Goal: Information Seeking & Learning: Learn about a topic

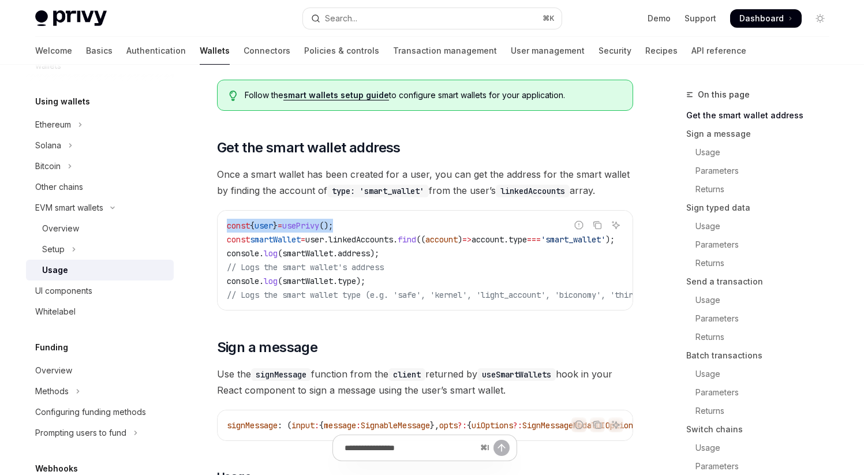
drag, startPoint x: 226, startPoint y: 226, endPoint x: 391, endPoint y: 226, distance: 165.0
click at [392, 226] on div "const { user } = usePrivy (); const smartWallet = user . linkedAccounts . find …" at bounding box center [424, 260] width 415 height 99
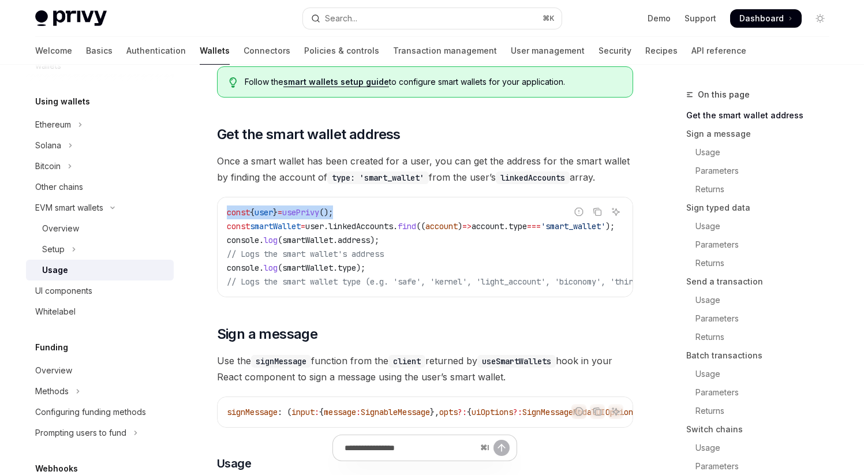
scroll to position [118, 0]
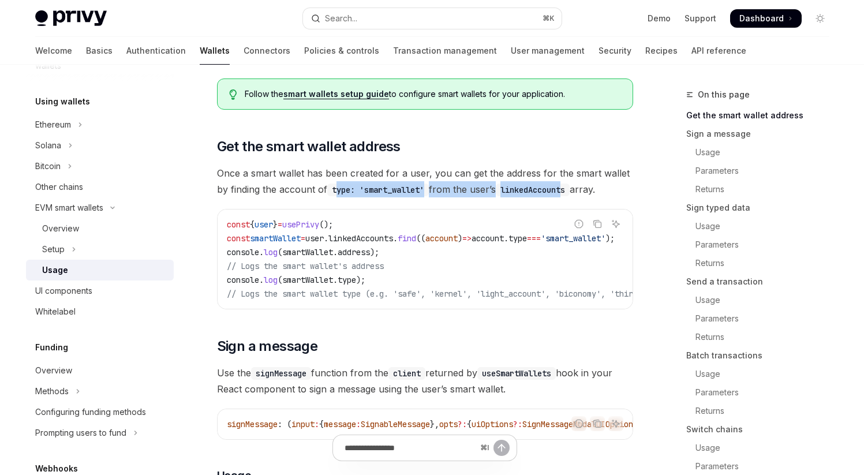
drag, startPoint x: 339, startPoint y: 191, endPoint x: 573, endPoint y: 190, distance: 234.2
click at [573, 190] on span "Once a smart wallet has been created for a user, you can get the address for th…" at bounding box center [425, 181] width 416 height 32
click at [569, 190] on code "linkedAccounts" at bounding box center [533, 189] width 74 height 13
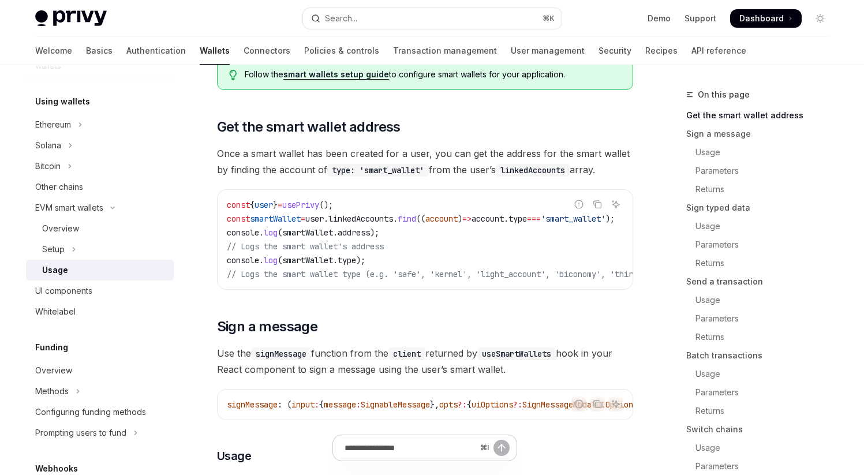
scroll to position [149, 0]
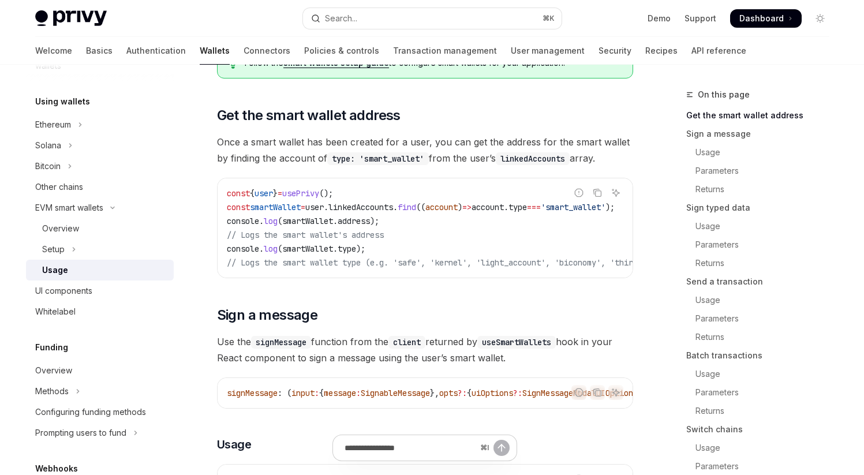
drag, startPoint x: 409, startPoint y: 282, endPoint x: 565, endPoint y: 278, distance: 155.8
click at [565, 278] on div "Report incorrect code Copy Ask AI const { user } = usePrivy (); const smartWall…" at bounding box center [425, 228] width 416 height 100
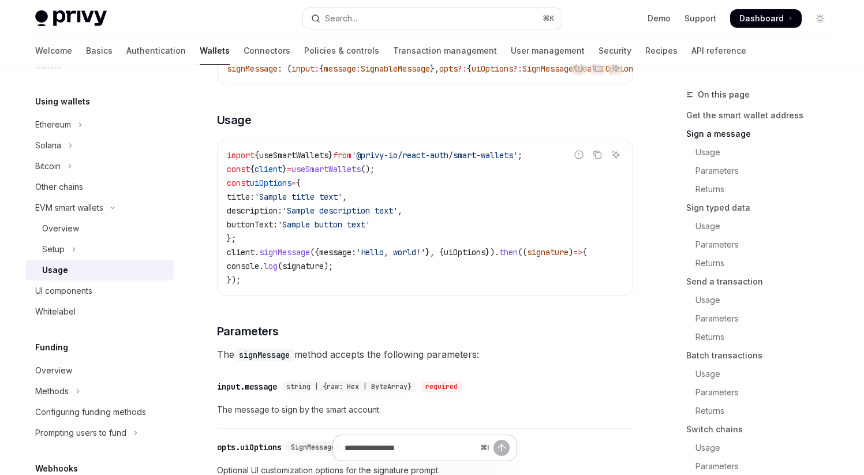
scroll to position [469, 0]
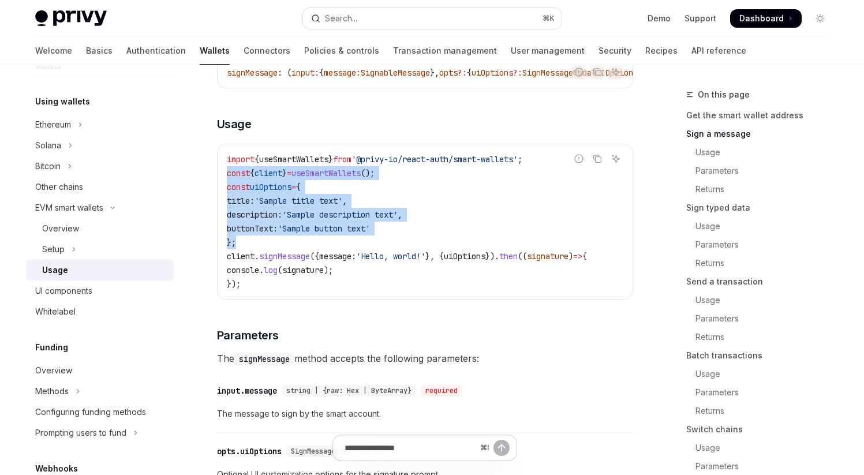
drag, startPoint x: 228, startPoint y: 182, endPoint x: 260, endPoint y: 249, distance: 73.5
click at [260, 249] on code "import { useSmartWallets } from '@privy-io/react-auth/smart-wallets' ; const { …" at bounding box center [425, 221] width 396 height 138
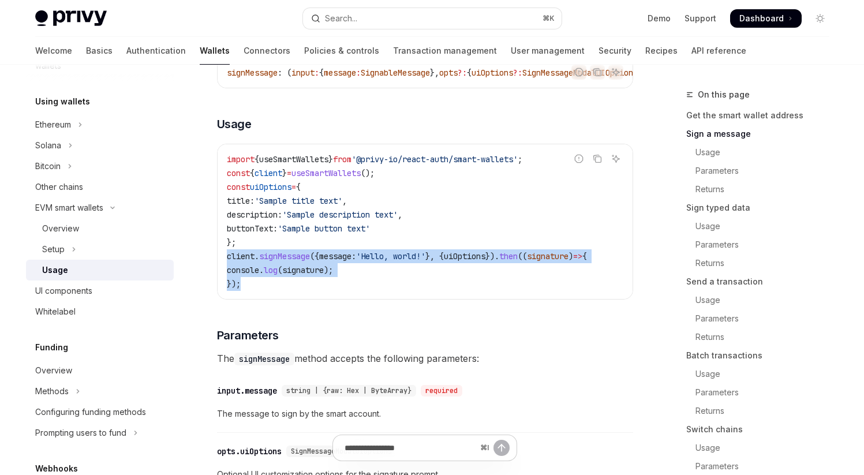
drag, startPoint x: 227, startPoint y: 268, endPoint x: 254, endPoint y: 288, distance: 34.2
click at [254, 288] on code "import { useSmartWallets } from '@privy-io/react-auth/smart-wallets' ; const { …" at bounding box center [425, 221] width 396 height 138
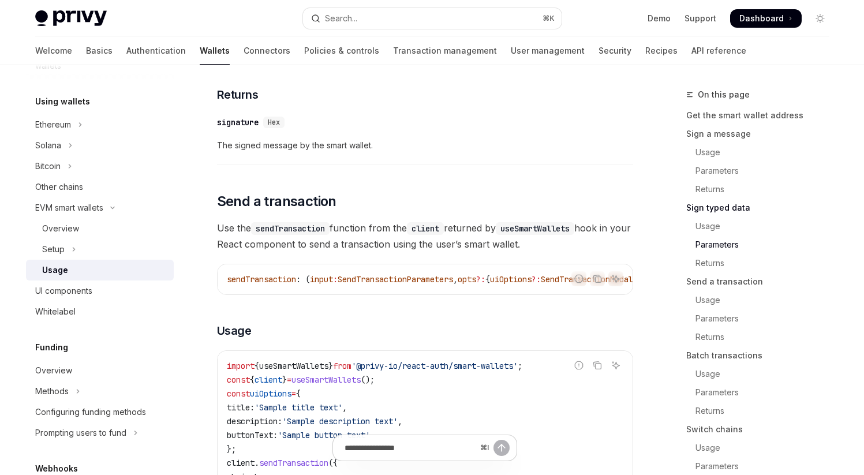
scroll to position [1563, 0]
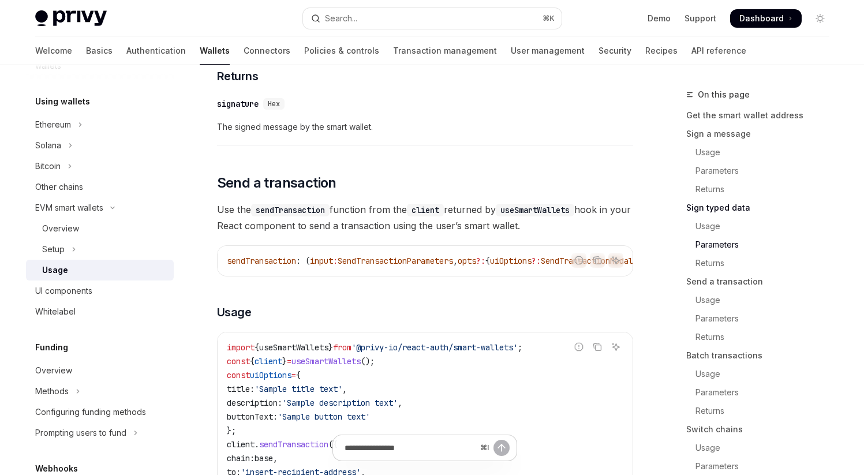
drag, startPoint x: 217, startPoint y: 232, endPoint x: 582, endPoint y: 245, distance: 364.2
click at [582, 234] on span "Use the sendTransaction function from the client returned by useSmartWallets ho…" at bounding box center [425, 217] width 416 height 32
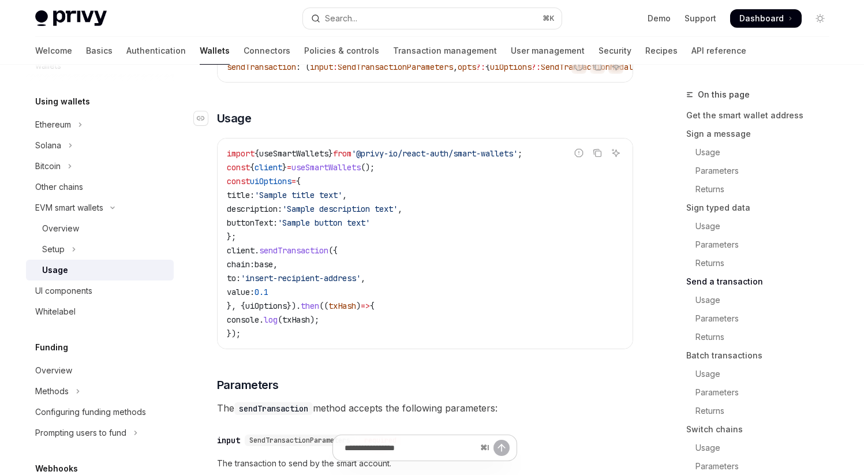
scroll to position [1725, 0]
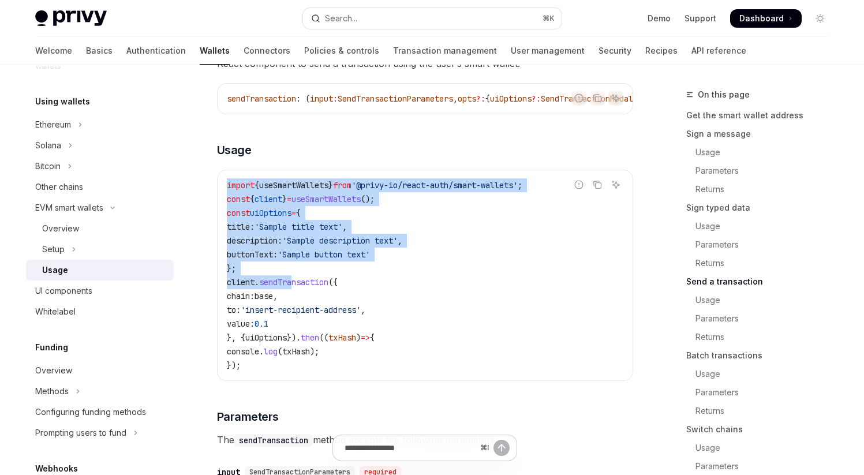
drag, startPoint x: 227, startPoint y: 211, endPoint x: 294, endPoint y: 303, distance: 114.4
click at [294, 303] on code "import { useSmartWallets } from '@privy-io/react-auth/smart-wallets' ; const { …" at bounding box center [425, 275] width 396 height 194
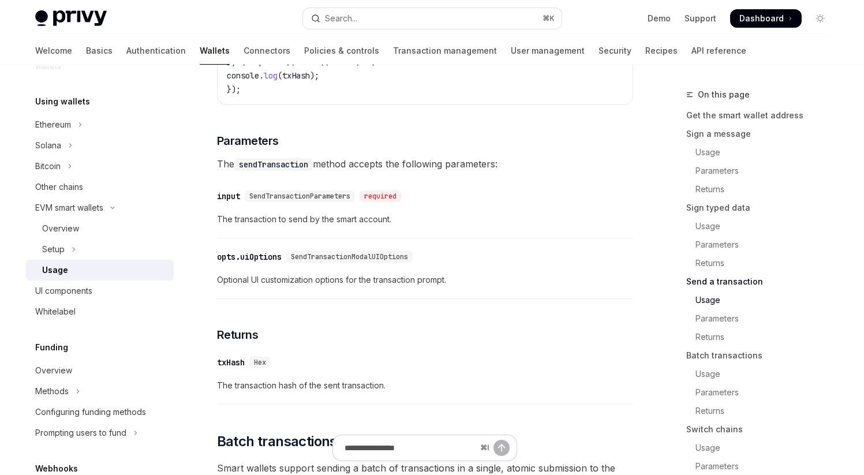
scroll to position [2004, 0]
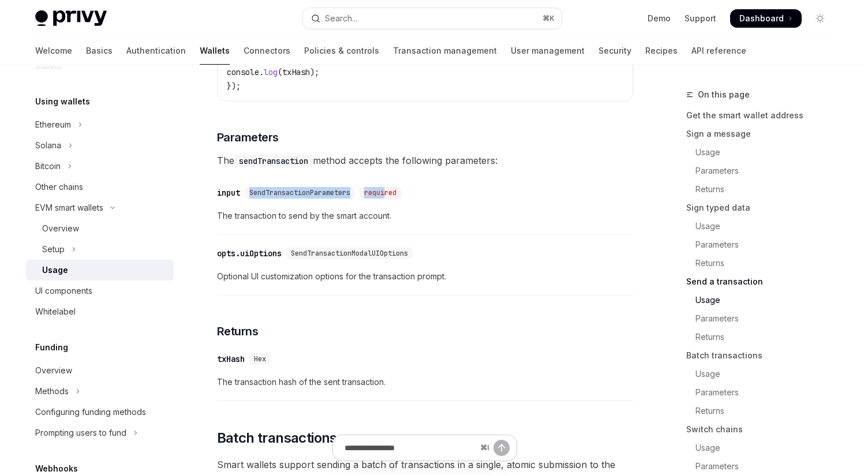
drag, startPoint x: 251, startPoint y: 220, endPoint x: 389, endPoint y: 219, distance: 137.9
click at [389, 198] on div "SendTransactionParameters required" at bounding box center [325, 193] width 161 height 12
click at [389, 198] on div "required" at bounding box center [380, 193] width 42 height 12
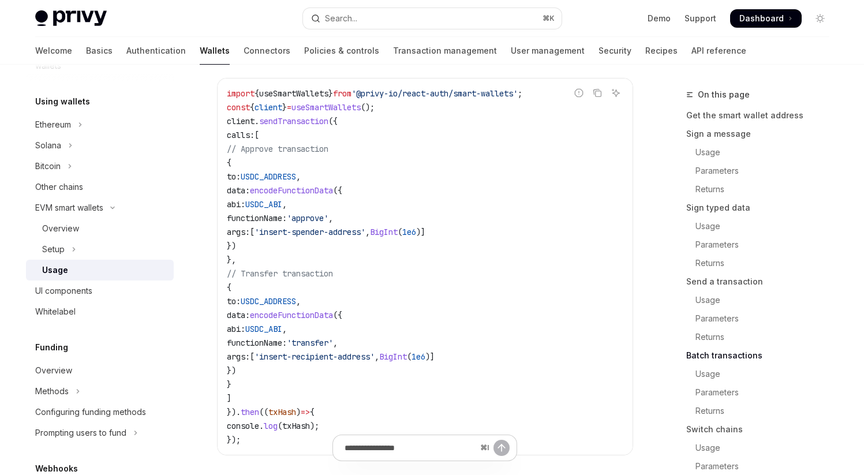
scroll to position [2503, 0]
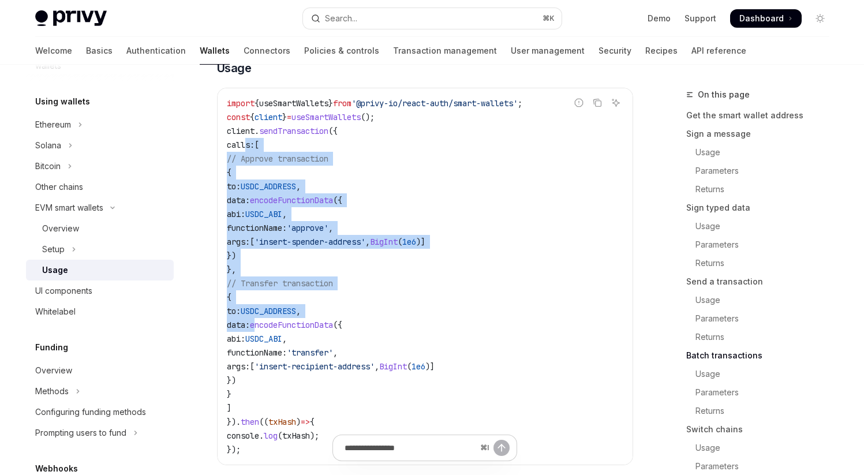
drag, startPoint x: 247, startPoint y: 179, endPoint x: 313, endPoint y: 352, distance: 184.4
click at [313, 352] on code "import { useSmartWallets } from '@privy-io/react-auth/smart-wallets' ; const { …" at bounding box center [425, 276] width 396 height 360
click at [313, 330] on span "encodeFunctionData" at bounding box center [291, 325] width 83 height 10
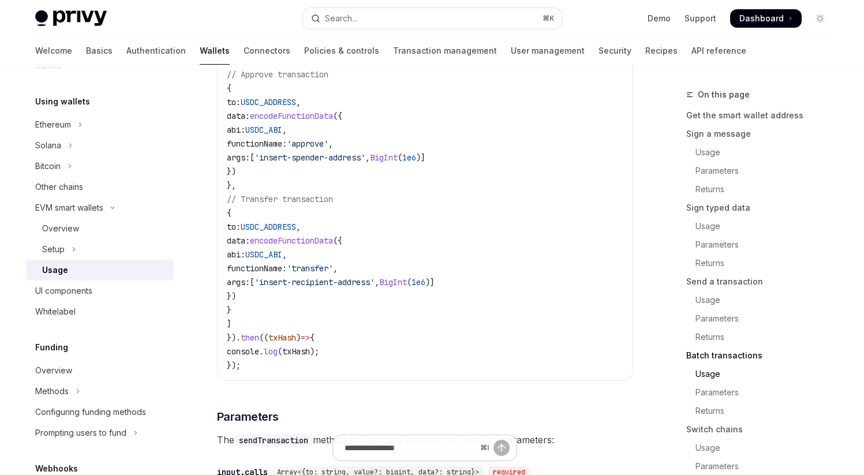
scroll to position [2557, 0]
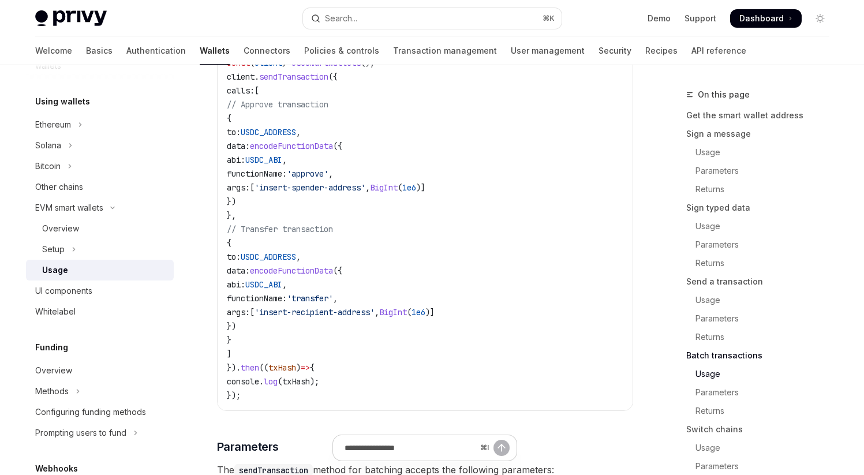
drag, startPoint x: 245, startPoint y: 123, endPoint x: 322, endPoint y: 384, distance: 271.6
click at [322, 384] on code "import { useSmartWallets } from '@privy-io/react-auth/smart-wallets' ; const { …" at bounding box center [425, 222] width 396 height 360
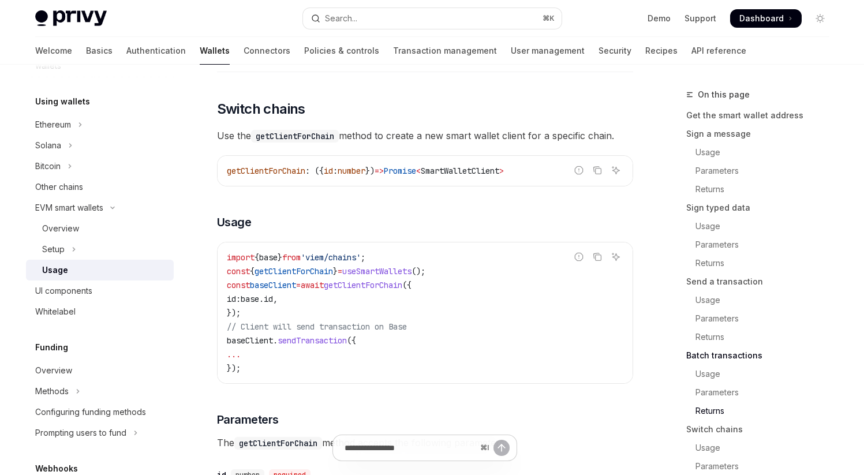
scroll to position [3185, 0]
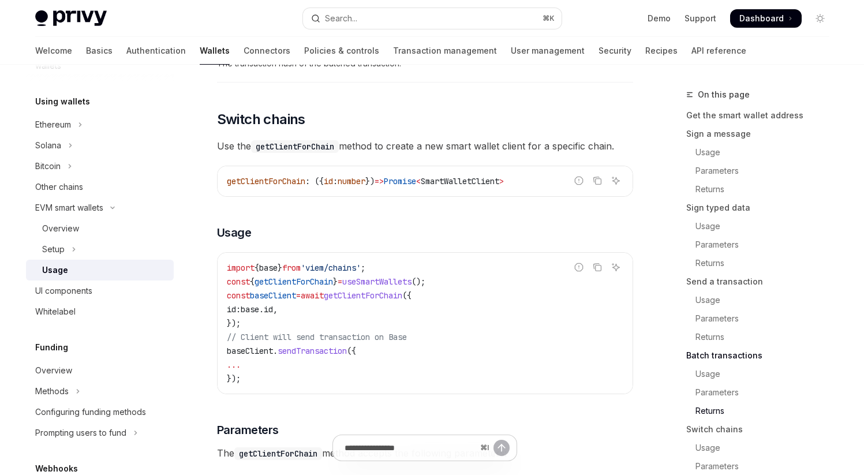
click at [263, 186] on span "getClientForChain" at bounding box center [266, 181] width 78 height 10
drag, startPoint x: 348, startPoint y: 177, endPoint x: 550, endPoint y: 176, distance: 202.5
click at [552, 154] on span "Use the getClientForChain method to create a new smart wallet client for a spec…" at bounding box center [425, 146] width 416 height 16
click at [550, 154] on span "Use the getClientForChain method to create a new smart wallet client for a spec…" at bounding box center [425, 146] width 416 height 16
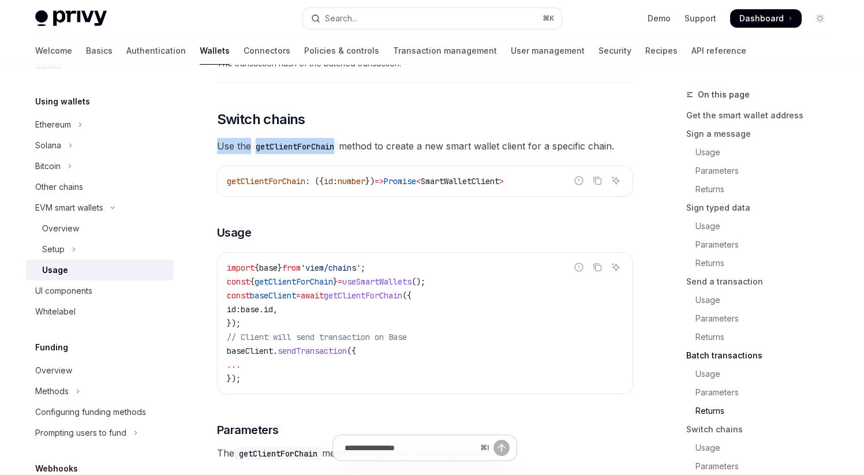
drag, startPoint x: 338, startPoint y: 179, endPoint x: 512, endPoint y: 166, distance: 174.1
click at [261, 186] on span "getClientForChain" at bounding box center [266, 181] width 78 height 10
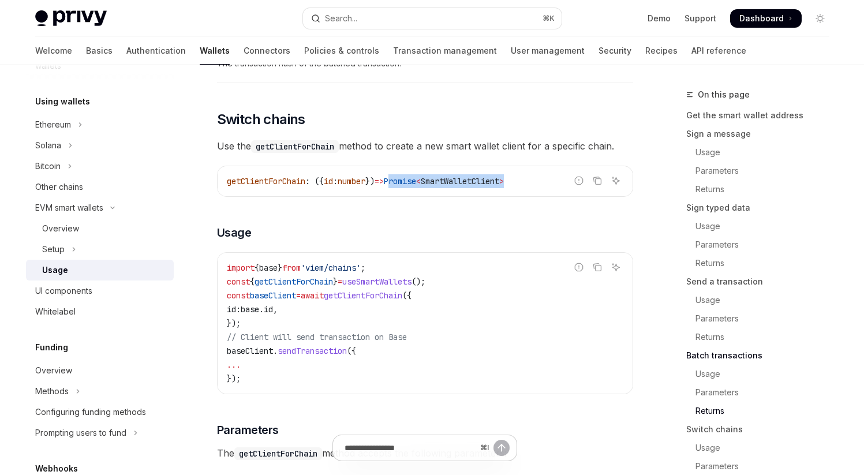
drag, startPoint x: 406, startPoint y: 211, endPoint x: 569, endPoint y: 215, distance: 163.3
click at [570, 188] on code "getClientForChain : ({ id : number }) => Promise < SmartWalletClient >" at bounding box center [425, 181] width 396 height 14
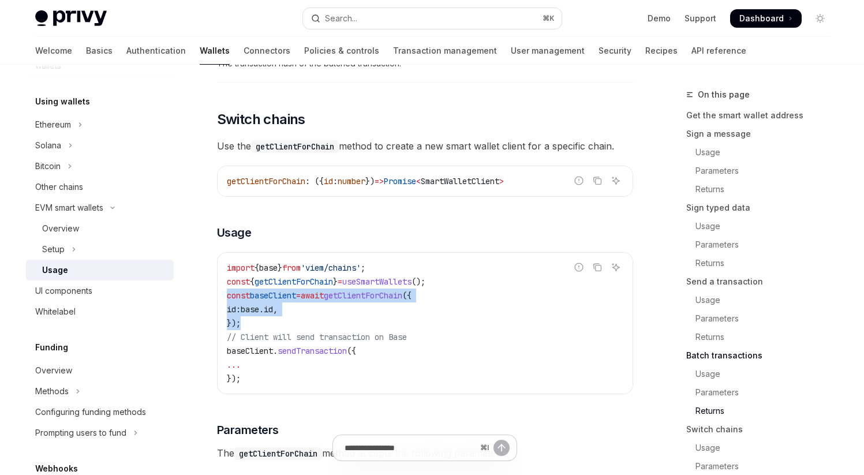
drag, startPoint x: 227, startPoint y: 328, endPoint x: 256, endPoint y: 355, distance: 39.2
click at [256, 355] on code "import { base } from 'viem/chains' ; const { getClientForChain } = useSmartWall…" at bounding box center [425, 323] width 396 height 125
drag, startPoint x: 228, startPoint y: 332, endPoint x: 258, endPoint y: 355, distance: 38.7
click at [258, 355] on code "import { base } from 'viem/chains' ; const { getClientForChain } = useSmartWall…" at bounding box center [425, 323] width 396 height 125
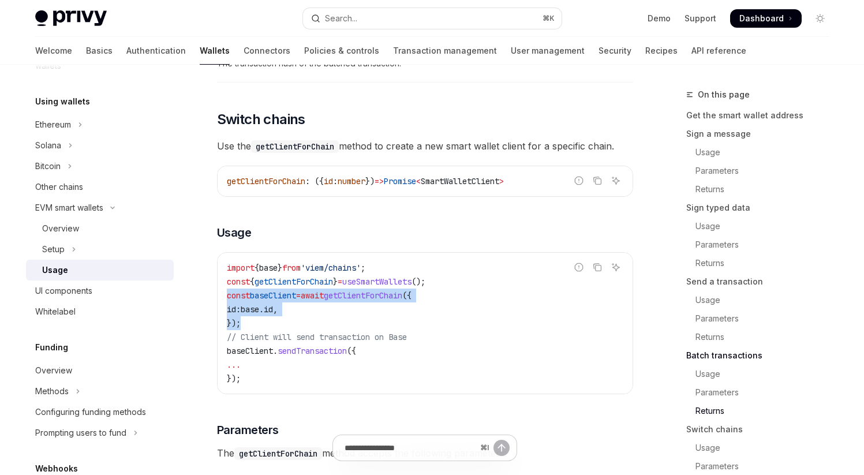
click at [258, 355] on code "import { base } from 'viem/chains' ; const { getClientForChain } = useSmartWall…" at bounding box center [425, 323] width 396 height 125
drag, startPoint x: 228, startPoint y: 329, endPoint x: 265, endPoint y: 358, distance: 47.3
click at [265, 358] on code "import { base } from 'viem/chains' ; const { getClientForChain } = useSmartWall…" at bounding box center [425, 323] width 396 height 125
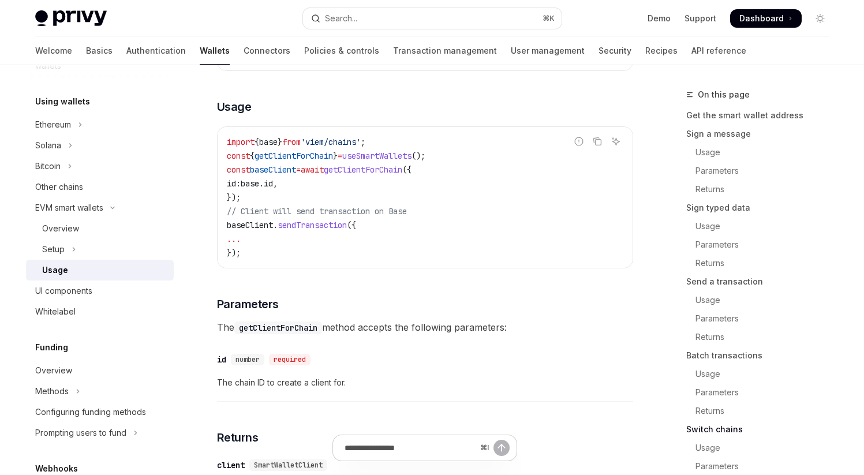
scroll to position [3312, 0]
drag, startPoint x: 230, startPoint y: 258, endPoint x: 264, endPoint y: 291, distance: 47.3
click at [264, 267] on div "import { base } from 'viem/chains' ; const { getClientForChain } = useSmartWall…" at bounding box center [424, 196] width 415 height 141
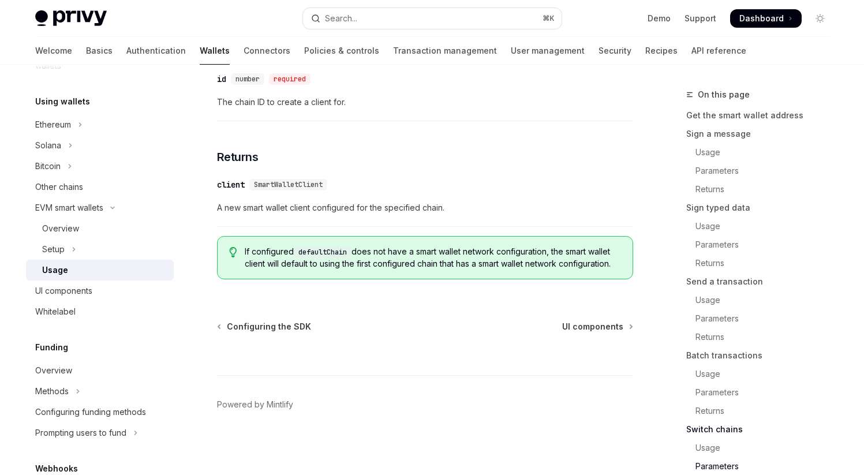
scroll to position [3587, 0]
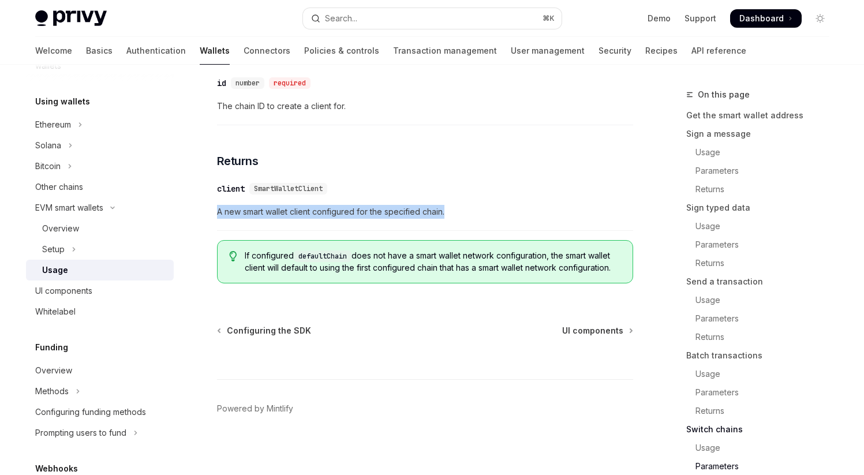
drag, startPoint x: 219, startPoint y: 243, endPoint x: 504, endPoint y: 242, distance: 285.0
click at [507, 219] on span "A new smart wallet client configured for the specified chain." at bounding box center [425, 212] width 416 height 14
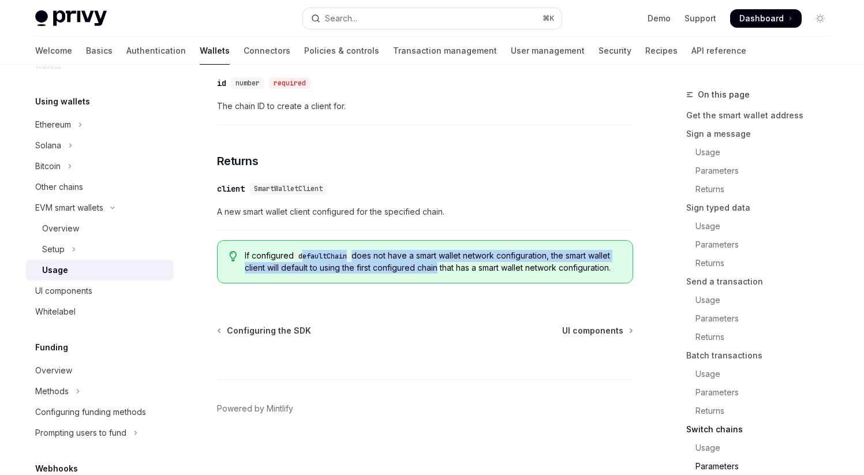
drag, startPoint x: 304, startPoint y: 284, endPoint x: 436, endPoint y: 301, distance: 132.5
click at [436, 273] on span "If configured defaultChain does not have a smart wallet network configuration, …" at bounding box center [433, 262] width 376 height 24
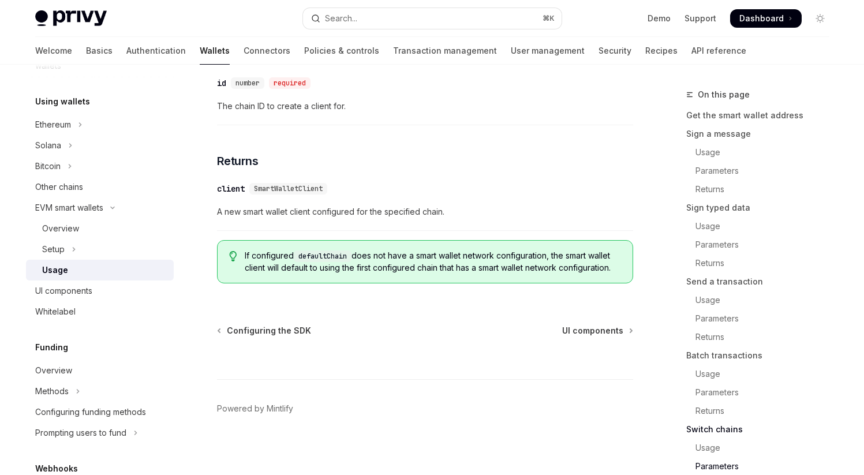
scroll to position [3623, 0]
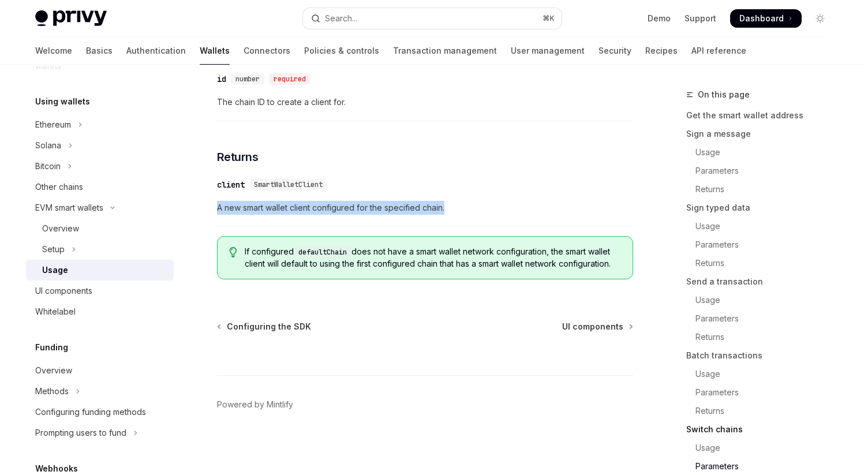
drag, startPoint x: 219, startPoint y: 208, endPoint x: 483, endPoint y: 204, distance: 264.8
click at [487, 207] on span "A new smart wallet client configured for the specified chain." at bounding box center [425, 208] width 416 height 14
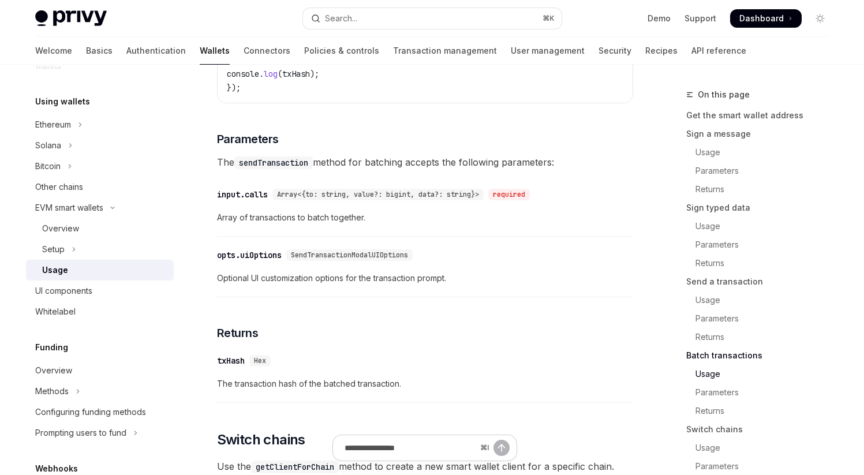
scroll to position [2840, 0]
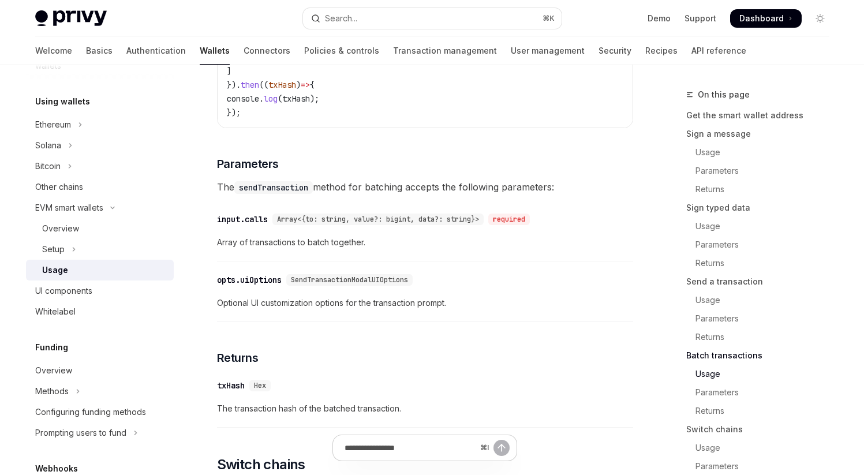
drag, startPoint x: 219, startPoint y: 220, endPoint x: 620, endPoint y: 212, distance: 400.5
click at [620, 195] on span "The sendTransaction method for batching accepts the following parameters:" at bounding box center [425, 187] width 416 height 16
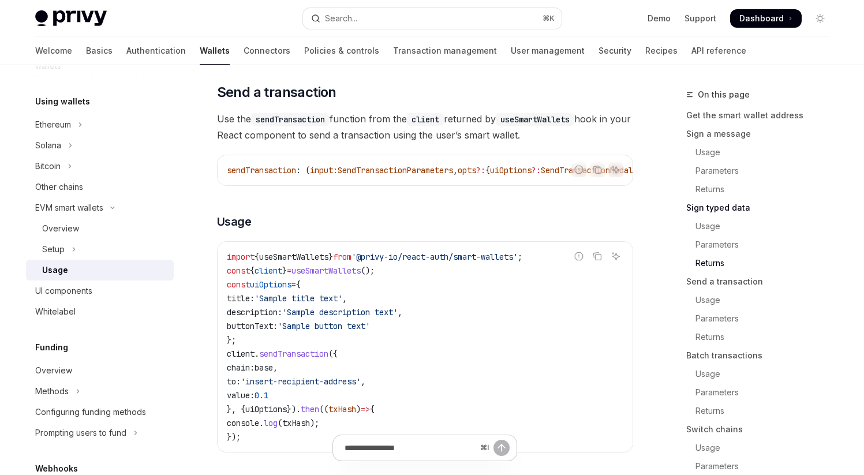
scroll to position [1629, 0]
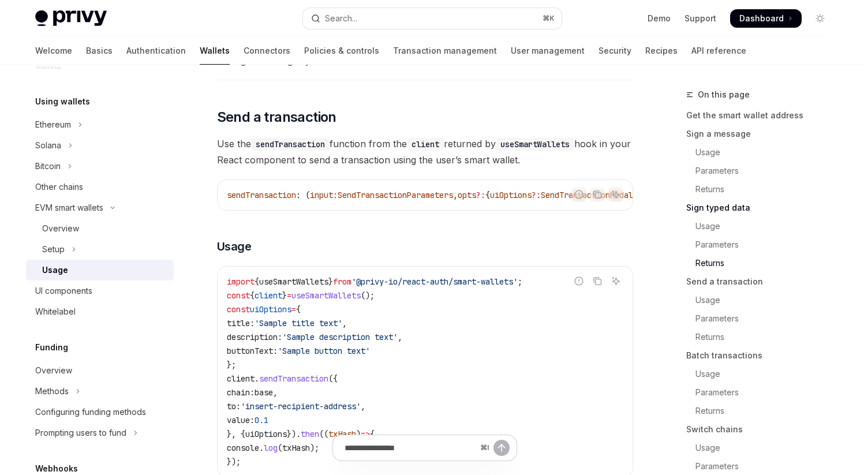
drag, startPoint x: 370, startPoint y: 166, endPoint x: 557, endPoint y: 175, distance: 187.2
click at [557, 168] on span "Use the sendTransaction function from the client returned by useSmartWallets ho…" at bounding box center [425, 152] width 416 height 32
click at [329, 151] on code "sendTransaction" at bounding box center [290, 144] width 78 height 13
drag, startPoint x: 322, startPoint y: 164, endPoint x: 543, endPoint y: 177, distance: 221.4
click at [543, 168] on span "Use the sendTransaction function from the client returned by useSmartWallets ho…" at bounding box center [425, 152] width 416 height 32
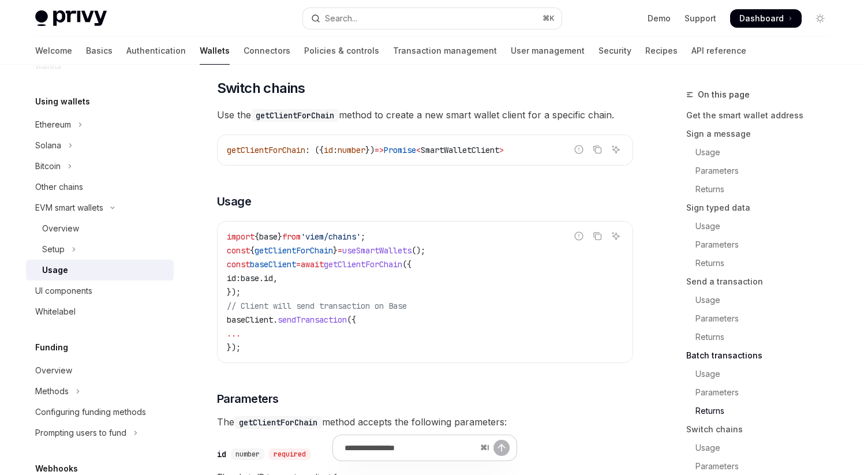
scroll to position [3215, 0]
drag, startPoint x: 403, startPoint y: 150, endPoint x: 559, endPoint y: 150, distance: 155.8
click at [560, 124] on span "Use the getClientForChain method to create a new smart wallet client for a spec…" at bounding box center [425, 116] width 416 height 16
click at [559, 124] on span "Use the getClientForChain method to create a new smart wallet client for a spec…" at bounding box center [425, 116] width 416 height 16
drag, startPoint x: 433, startPoint y: 147, endPoint x: 582, endPoint y: 147, distance: 149.4
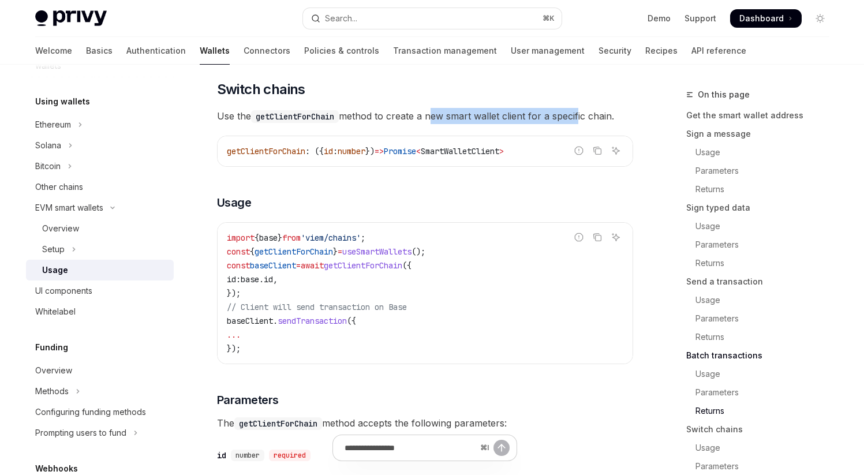
click at [582, 124] on span "Use the getClientForChain method to create a new smart wallet client for a spec…" at bounding box center [425, 116] width 416 height 16
drag, startPoint x: 348, startPoint y: 149, endPoint x: 629, endPoint y: 142, distance: 281.1
click at [629, 124] on span "Use the getClientForChain method to create a new smart wallet client for a spec…" at bounding box center [425, 116] width 416 height 16
drag, startPoint x: 348, startPoint y: 149, endPoint x: 629, endPoint y: 147, distance: 281.0
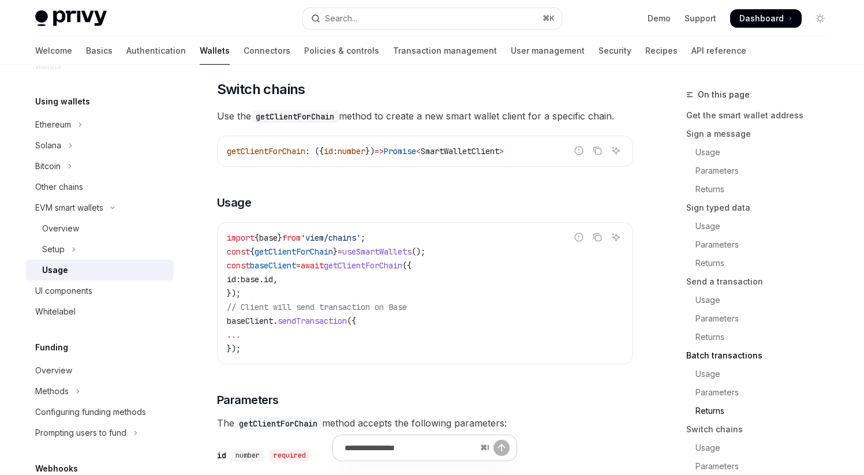
click at [629, 124] on span "Use the getClientForChain method to create a new smart wallet client for a spec…" at bounding box center [425, 116] width 416 height 16
drag, startPoint x: 218, startPoint y: 148, endPoint x: 629, endPoint y: 145, distance: 410.8
click at [630, 124] on span "Use the getClientForChain method to create a new smart wallet client for a spec…" at bounding box center [425, 116] width 416 height 16
click at [629, 124] on span "Use the getClientForChain method to create a new smart wallet client for a spec…" at bounding box center [425, 116] width 416 height 16
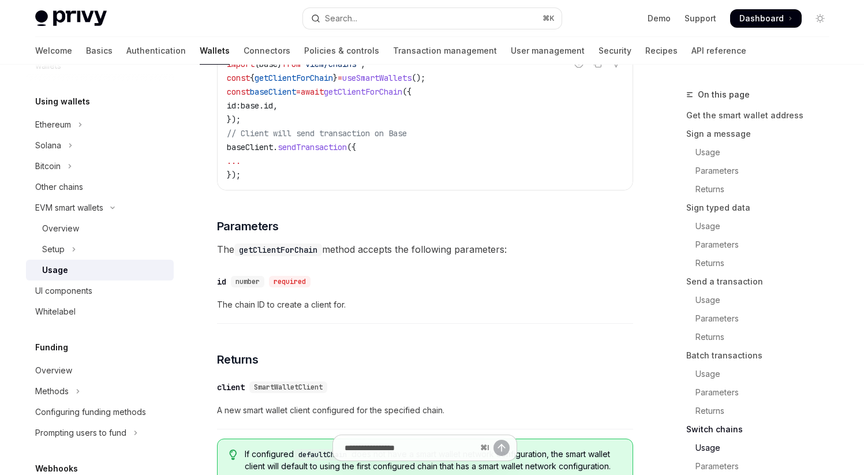
scroll to position [3623, 0]
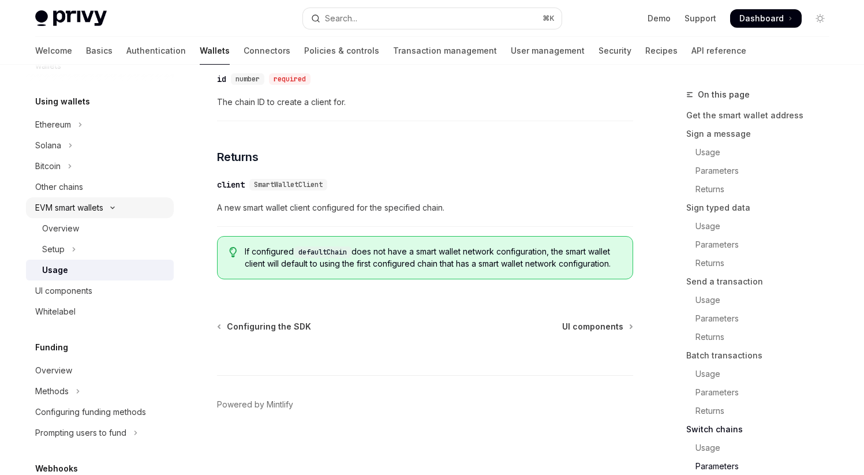
click at [57, 205] on div "EVM smart wallets" at bounding box center [69, 208] width 68 height 14
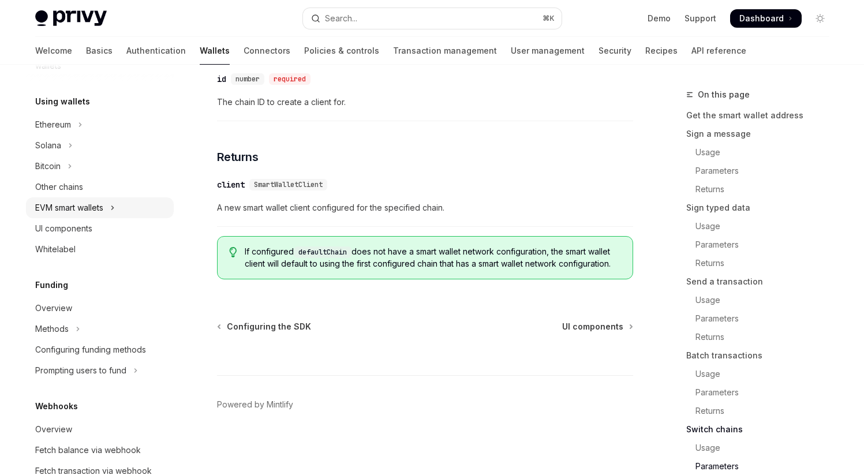
click at [70, 209] on div "EVM smart wallets" at bounding box center [69, 208] width 68 height 14
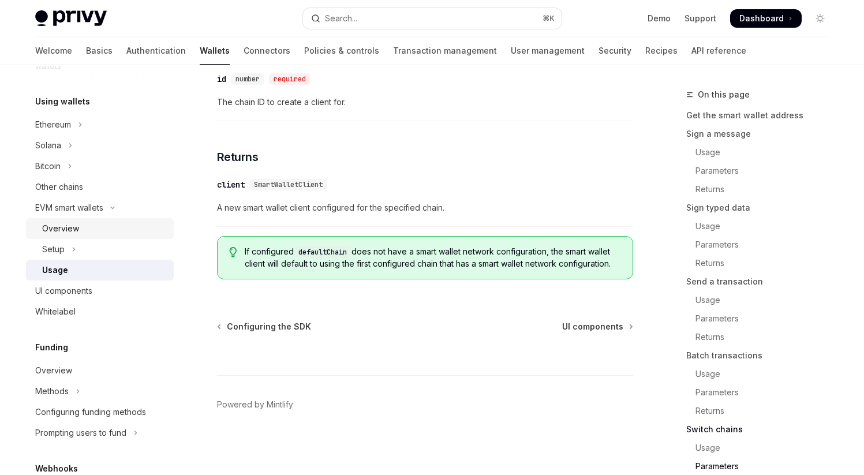
click at [68, 225] on div "Overview" at bounding box center [60, 229] width 37 height 14
type textarea "*"
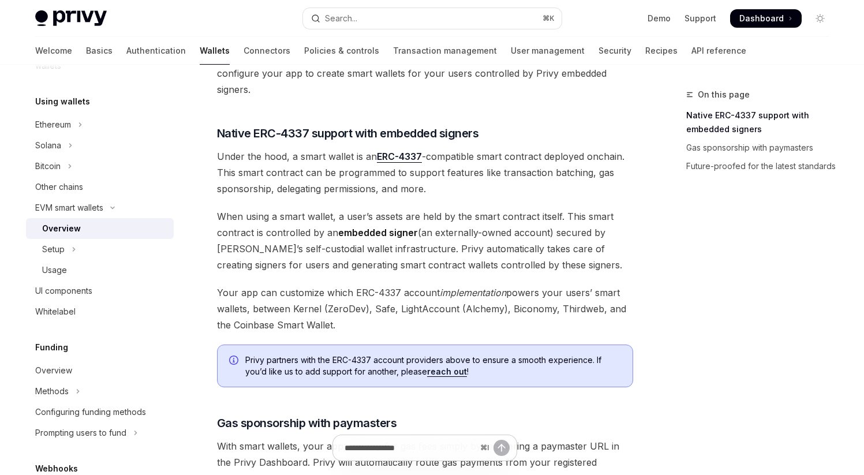
scroll to position [594, 0]
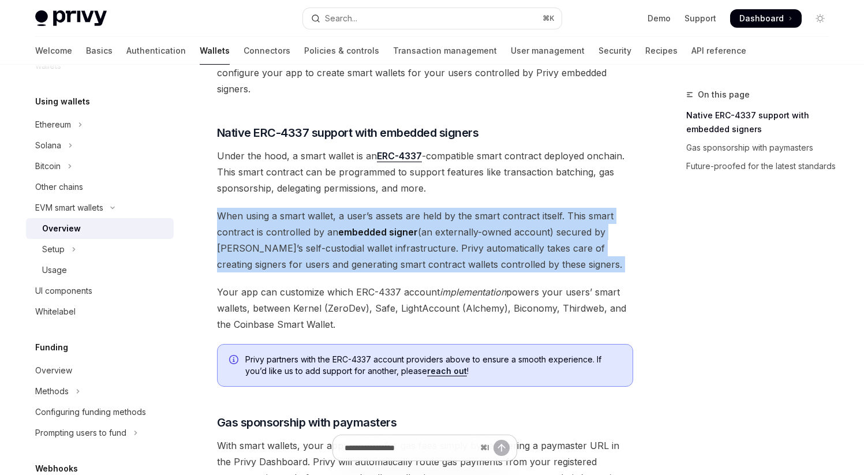
drag, startPoint x: 215, startPoint y: 215, endPoint x: 549, endPoint y: 271, distance: 338.2
click at [548, 273] on div "EVM smart wallets Smart wallets OpenAI Open in ChatGPT OpenAI Open in ChatGPT P…" at bounding box center [316, 149] width 637 height 1310
click at [549, 271] on span "When using a smart wallet, a user’s assets are held by the smart contract itsel…" at bounding box center [425, 240] width 416 height 65
drag, startPoint x: 217, startPoint y: 215, endPoint x: 553, endPoint y: 269, distance: 340.2
click at [553, 269] on span "When using a smart wallet, a user’s assets are held by the smart contract itsel…" at bounding box center [425, 240] width 416 height 65
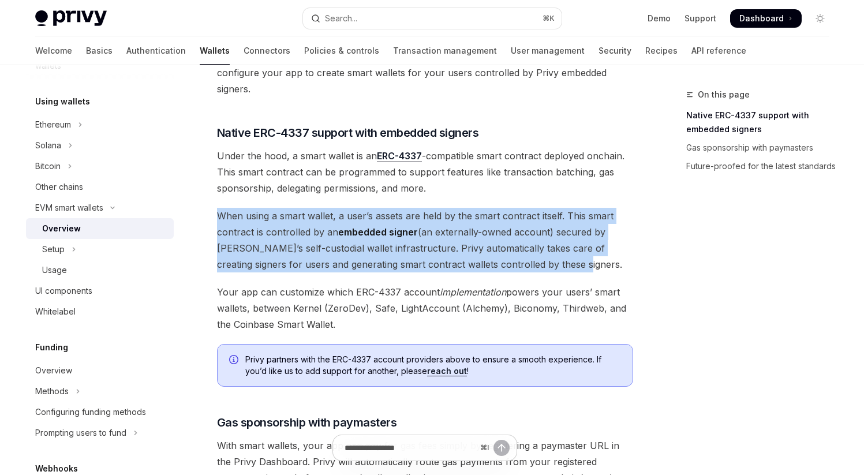
click at [553, 269] on span "When using a smart wallet, a user’s assets are held by the smart contract itsel…" at bounding box center [425, 240] width 416 height 65
drag, startPoint x: 219, startPoint y: 215, endPoint x: 559, endPoint y: 262, distance: 343.2
click at [559, 262] on span "When using a smart wallet, a user’s assets are held by the smart contract itsel…" at bounding box center [425, 240] width 416 height 65
drag, startPoint x: 220, startPoint y: 219, endPoint x: 547, endPoint y: 269, distance: 331.6
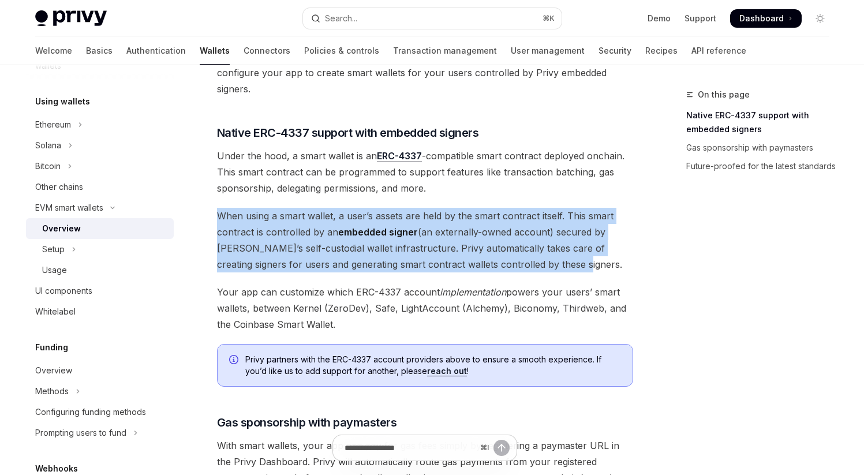
click at [547, 269] on span "When using a smart wallet, a user’s assets are held by the smart contract itsel…" at bounding box center [425, 240] width 416 height 65
